Goal: Information Seeking & Learning: Learn about a topic

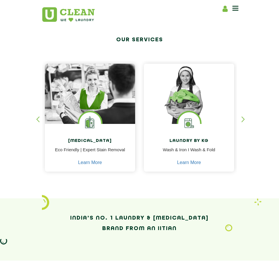
scroll to position [116, 0]
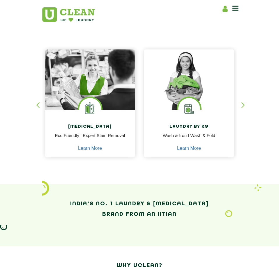
click at [245, 102] on div "button" at bounding box center [245, 110] width 9 height 16
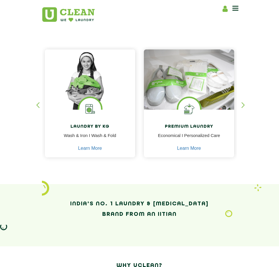
click at [245, 102] on div "button" at bounding box center [245, 110] width 9 height 16
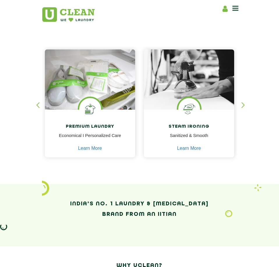
click at [245, 102] on div "button" at bounding box center [245, 110] width 9 height 16
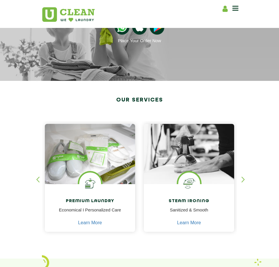
scroll to position [0, 0]
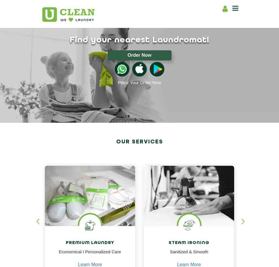
click at [236, 11] on icon at bounding box center [235, 8] width 6 height 7
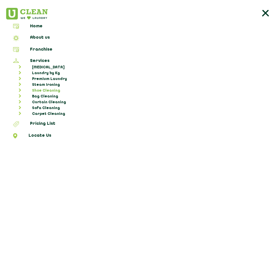
click at [44, 88] on link "Shoe Cleaning" at bounding box center [142, 91] width 269 height 6
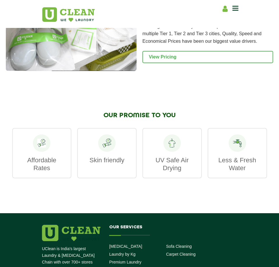
scroll to position [640, 0]
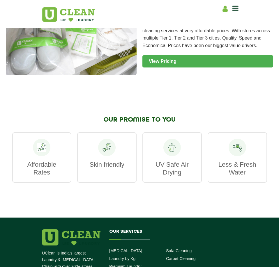
click at [181, 59] on link "View Pricing" at bounding box center [207, 61] width 131 height 12
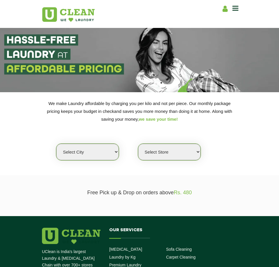
click at [92, 152] on select "Select city Aalo Agartala Agra Ahmedabad Akola Aligarh Alwar - UClean Select Am…" at bounding box center [87, 152] width 63 height 17
select select "16"
click at [56, 144] on select "Select city Aalo Agartala Agra Ahmedabad Akola Aligarh Alwar - UClean Select Am…" at bounding box center [87, 152] width 63 height 17
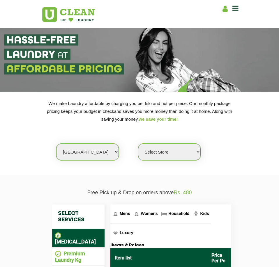
click at [185, 151] on select "Select Store UClean Powai UClean Deonar UClean LBS Marg UClean Chembur UClean W…" at bounding box center [169, 152] width 63 height 17
select select "440"
click at [138, 144] on select "Select Store UClean Powai UClean Deonar UClean LBS Marg UClean Chembur UClean W…" at bounding box center [169, 152] width 63 height 17
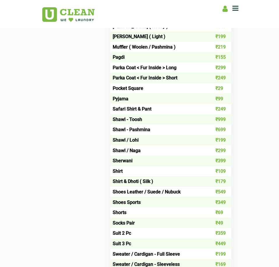
scroll to position [553, 0]
